Goal: Find specific page/section: Find specific page/section

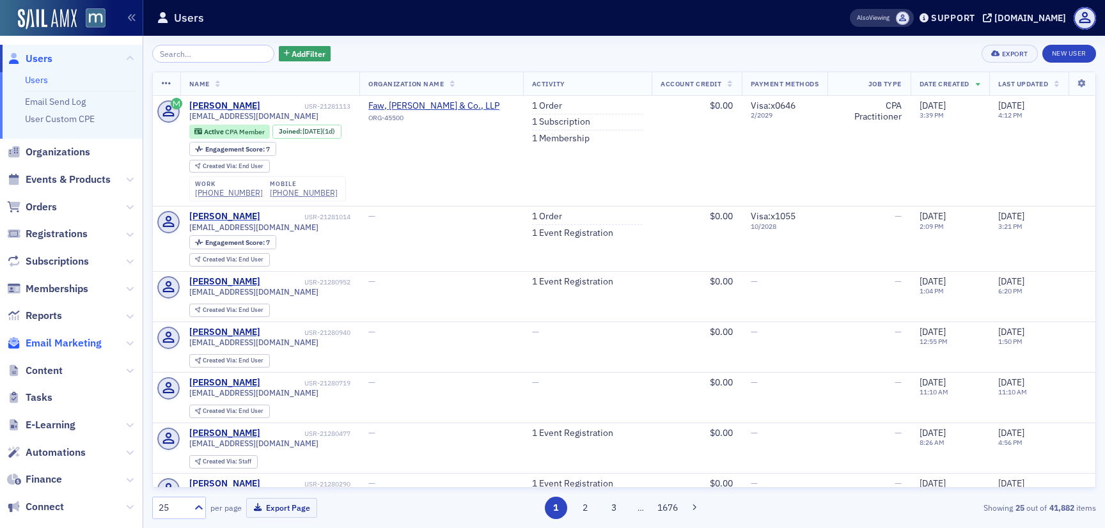
click at [66, 345] on span "Email Marketing" at bounding box center [64, 343] width 76 height 14
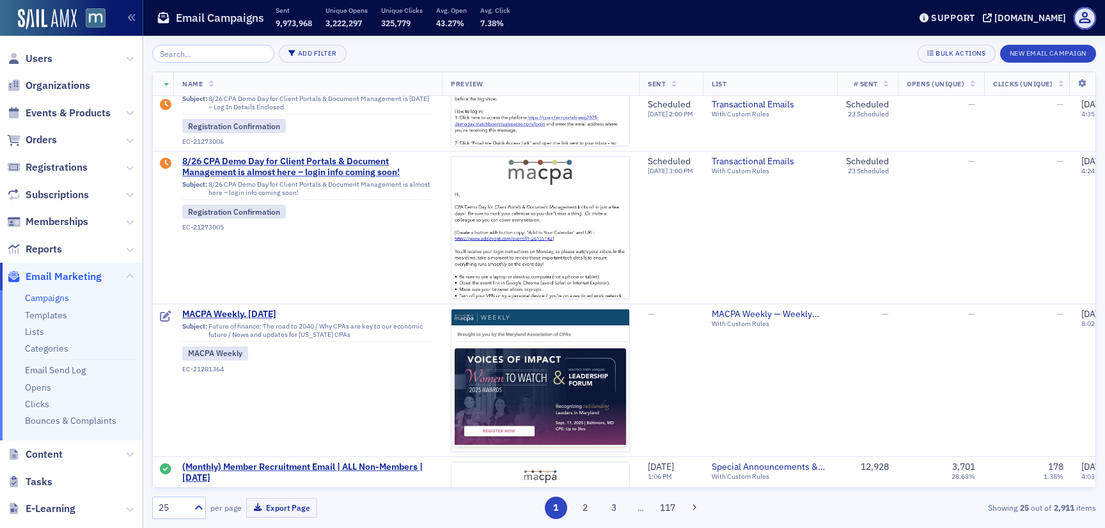
scroll to position [577, 0]
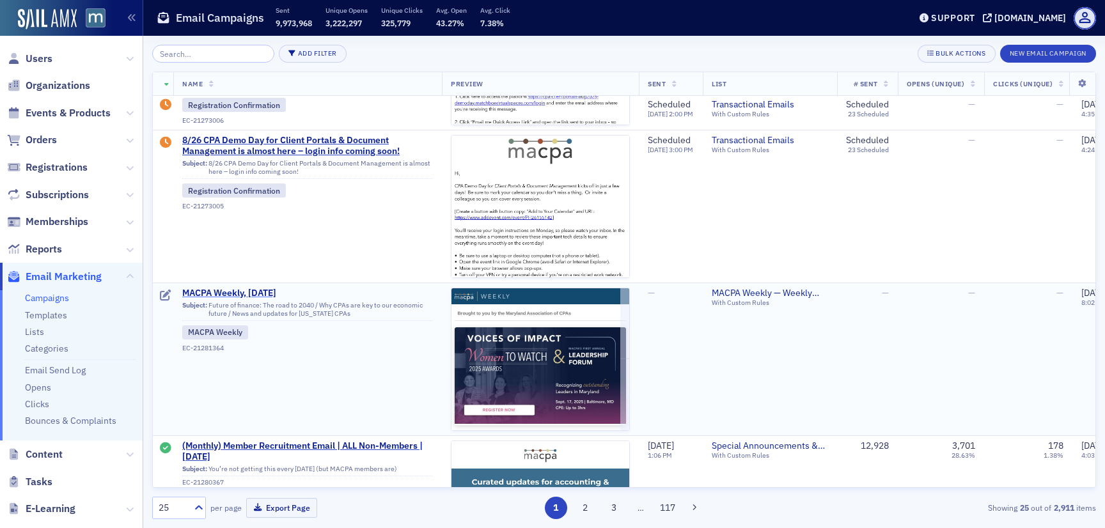
click at [267, 297] on span "MACPA Weekly, [DATE]" at bounding box center [307, 294] width 251 height 12
